Goal: Task Accomplishment & Management: Use online tool/utility

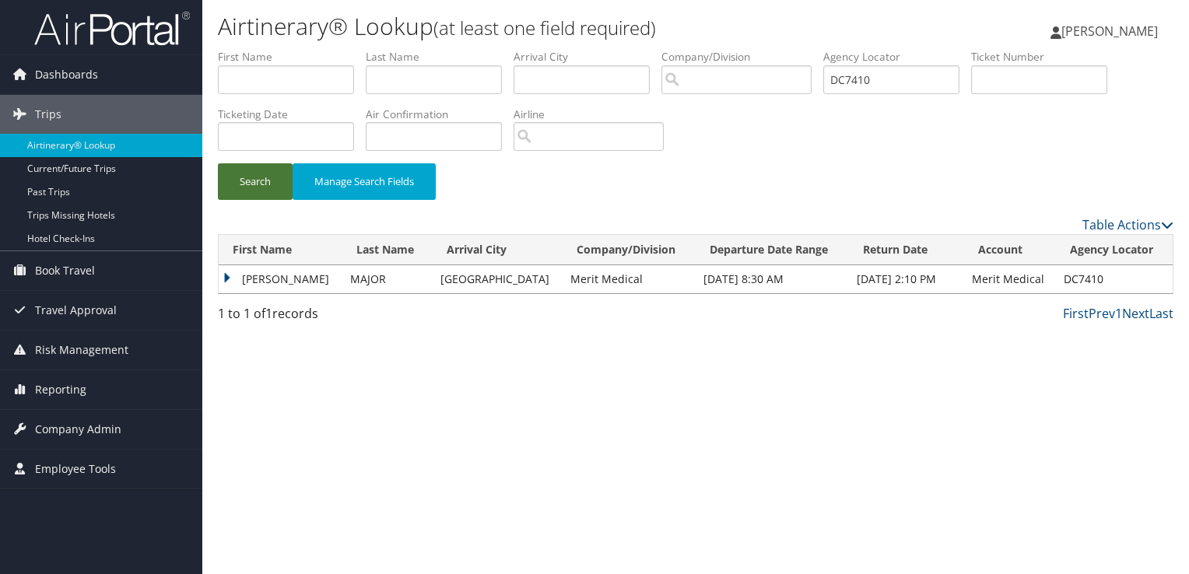
click at [268, 176] on button "Search" at bounding box center [255, 181] width 75 height 37
drag, startPoint x: 844, startPoint y: 74, endPoint x: 548, endPoint y: 105, distance: 297.4
click at [549, 49] on ul "First Name Last Name Departure City Arrival City Company/Division Airport/City …" at bounding box center [696, 49] width 956 height 0
paste input "NLL"
type input "DC7NLL"
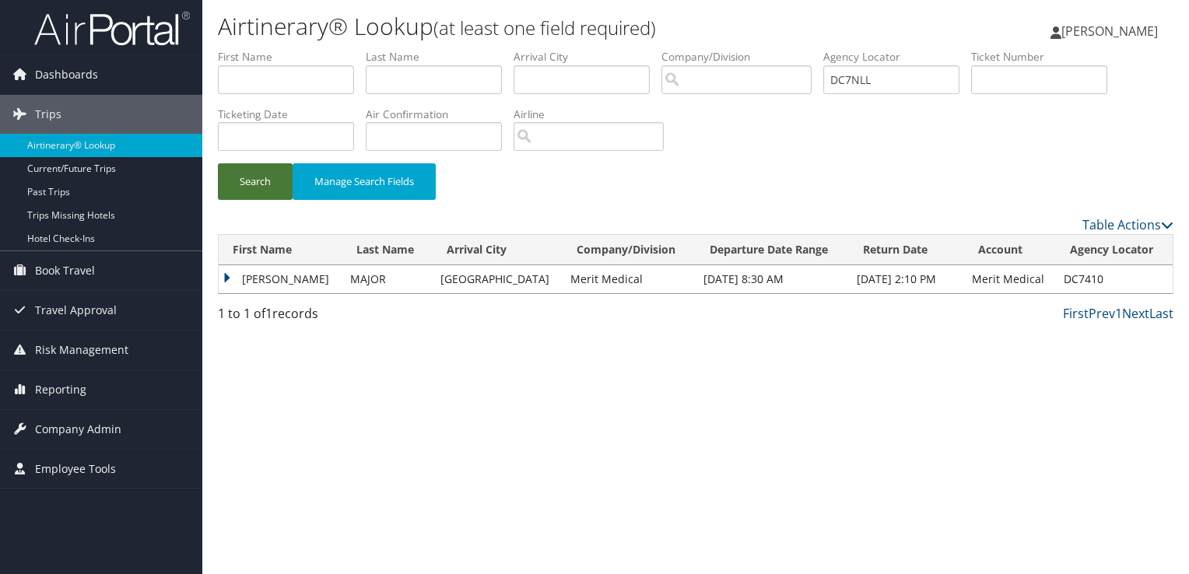
click at [230, 179] on button "Search" at bounding box center [255, 181] width 75 height 37
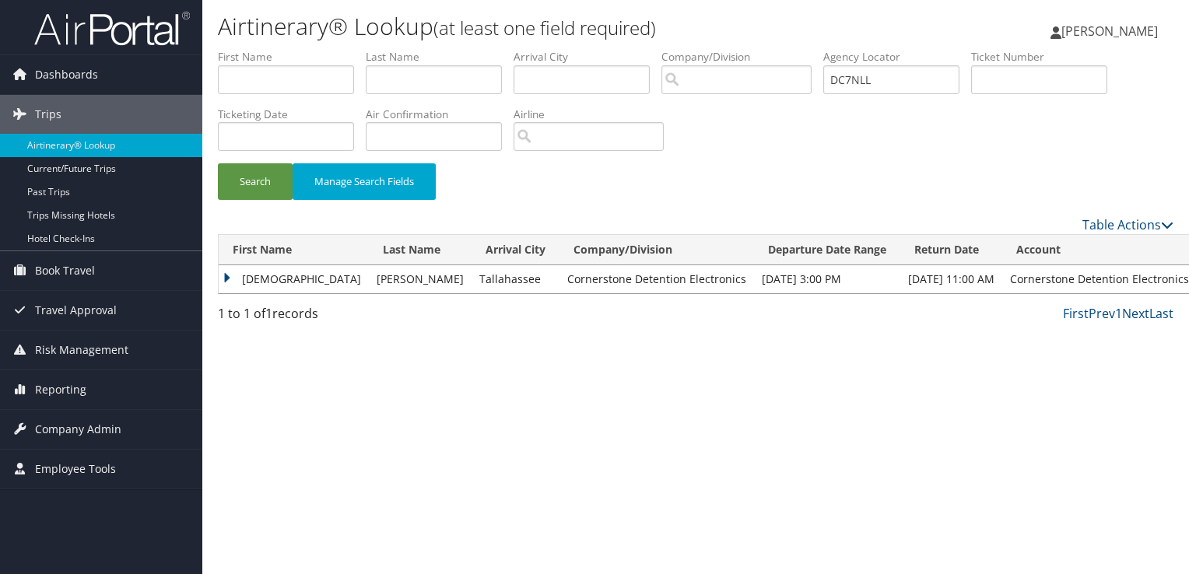
click at [249, 275] on td "JESUS" at bounding box center [294, 279] width 150 height 28
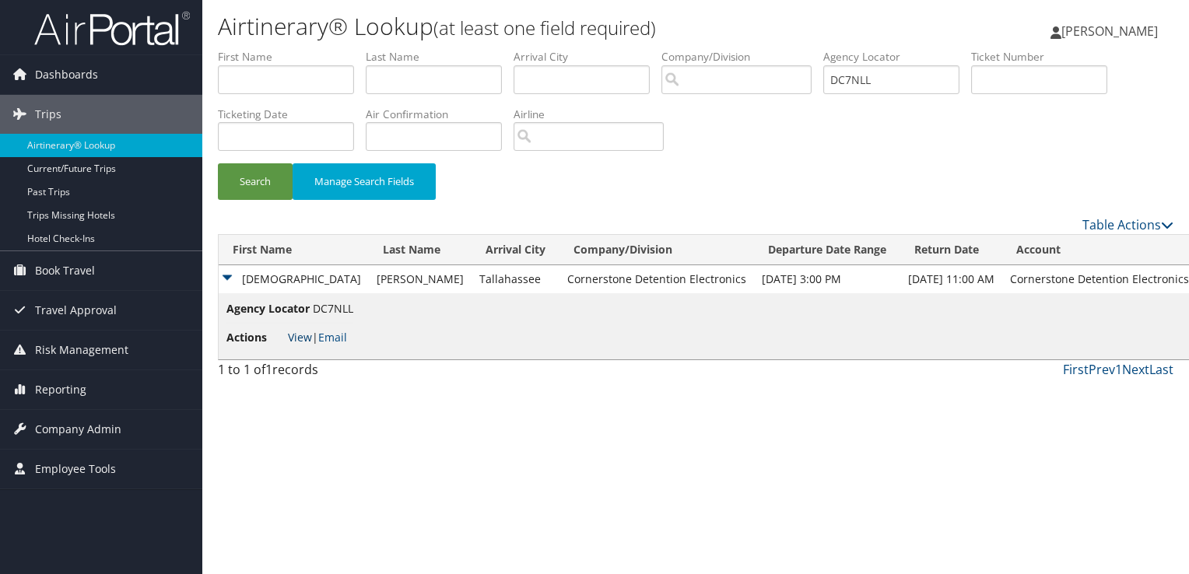
click at [293, 342] on link "View" at bounding box center [300, 337] width 24 height 15
click at [339, 335] on link "Email" at bounding box center [332, 337] width 29 height 15
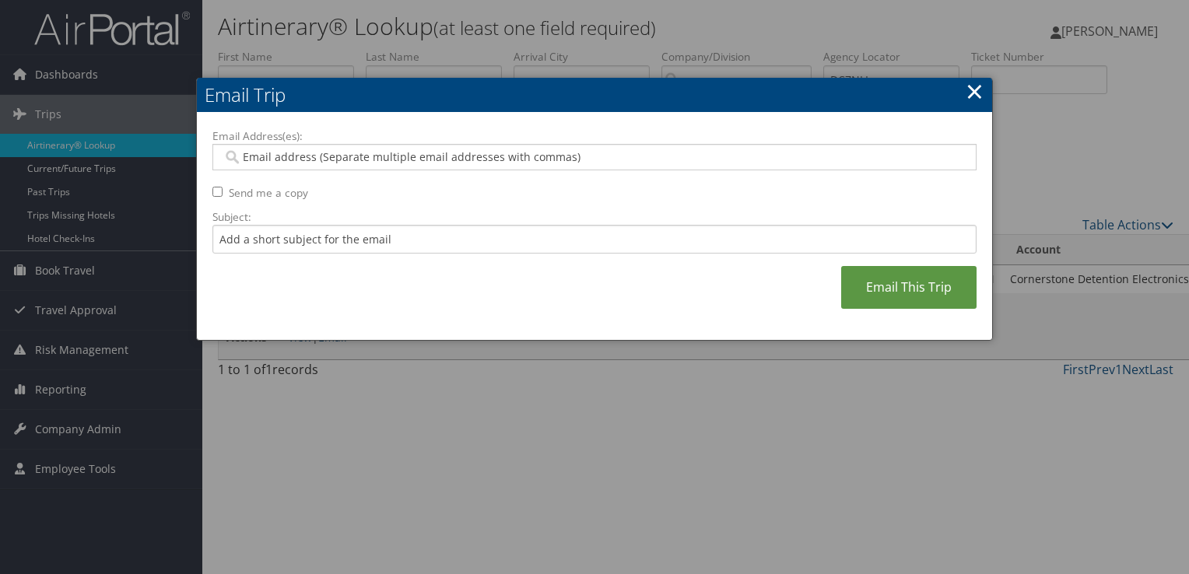
click at [363, 170] on div at bounding box center [594, 157] width 764 height 26
paste input "JRAMIREZ@CORNERSTONEDETENTION.COM"
type input "JRAMIREZ@CORNERSTONEDETENTION.COM"
click at [325, 238] on input "Subject:" at bounding box center [594, 239] width 764 height 29
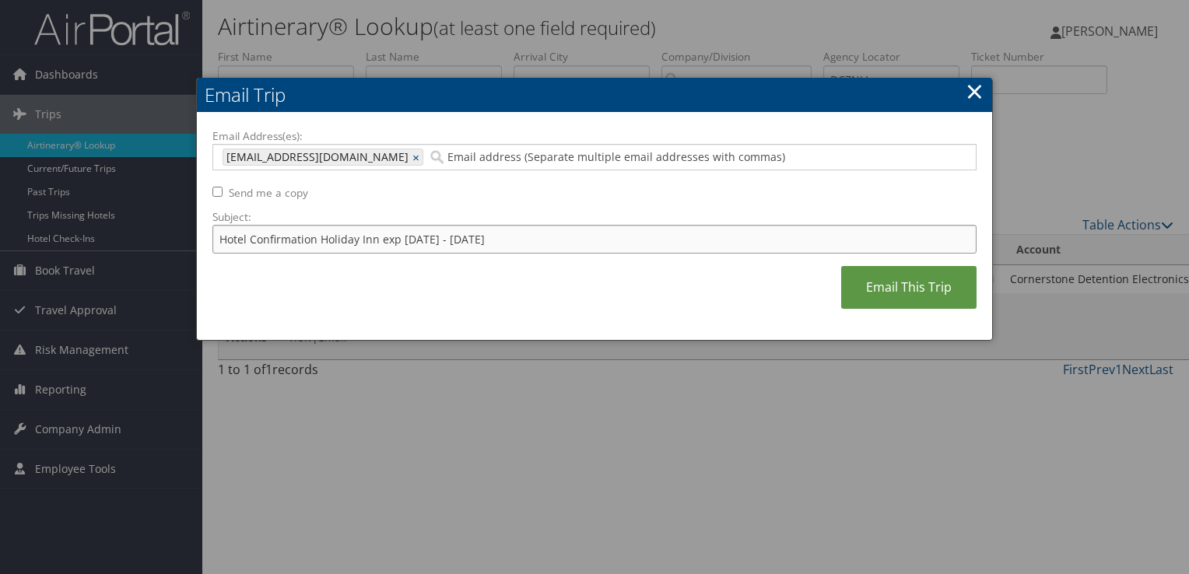
click at [356, 238] on input "Hotel Confirmation Holiday Inn exp August 11 - 15" at bounding box center [594, 239] width 764 height 29
click at [349, 238] on input "Hotel Confirmation Holiday Inn exp August 11 - 15" at bounding box center [594, 239] width 764 height 29
click at [349, 238] on input "Hotel Confirmation HamItpnn exp August 11 - 15" at bounding box center [594, 239] width 764 height 29
click at [409, 240] on input "Hotel Confirmation Hampton Inn exp August 11 - 15" at bounding box center [594, 239] width 764 height 29
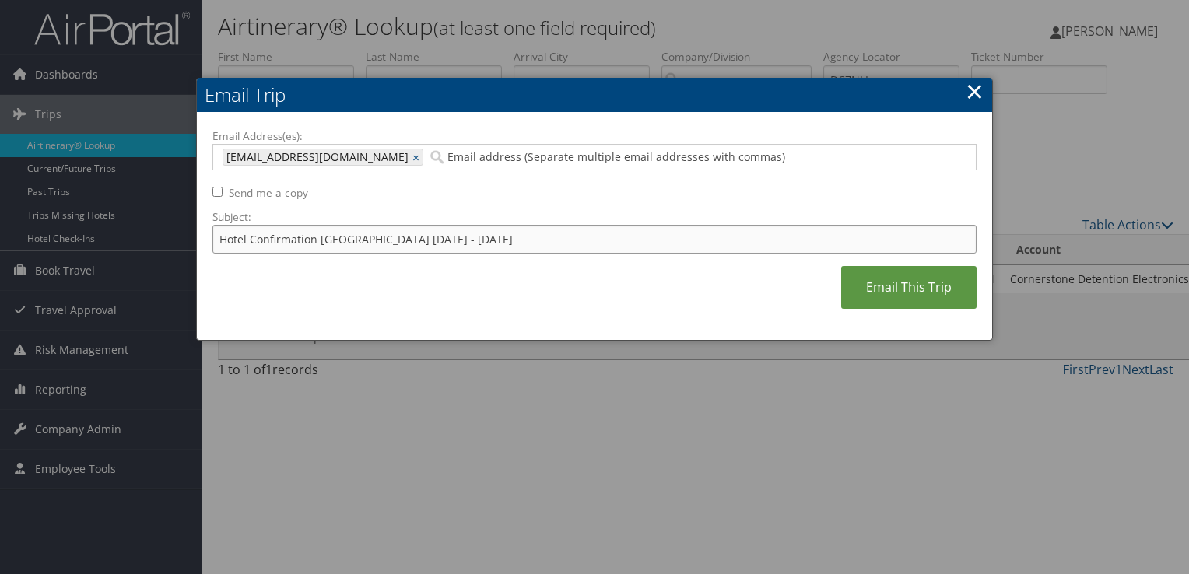
click at [416, 243] on input "Hotel Confirmation Hampton Inn August 11 - 15" at bounding box center [594, 239] width 764 height 29
click at [460, 240] on input "Hotel Confirmation Hampton Inn September 11 - 15" at bounding box center [594, 239] width 764 height 29
click at [494, 240] on input "Hotel Confirmation Hampton Inn September 08 - 15" at bounding box center [594, 239] width 764 height 29
type input "Hotel Confirmation Hampton Inn September 08 - 12"
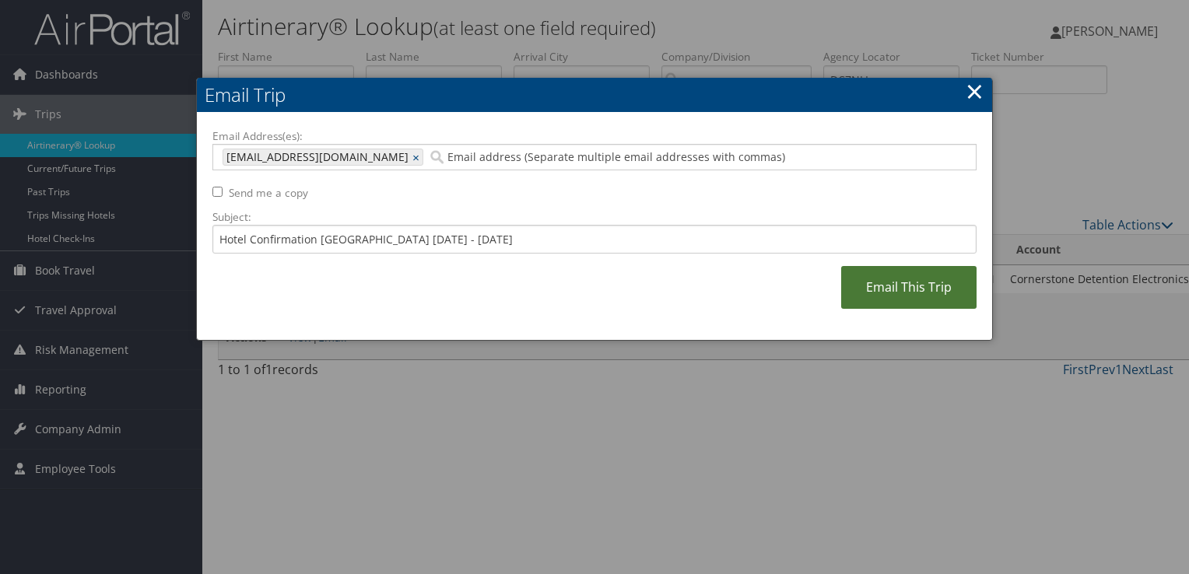
click at [918, 298] on link "Email This Trip" at bounding box center [908, 287] width 135 height 43
